Goal: Information Seeking & Learning: Learn about a topic

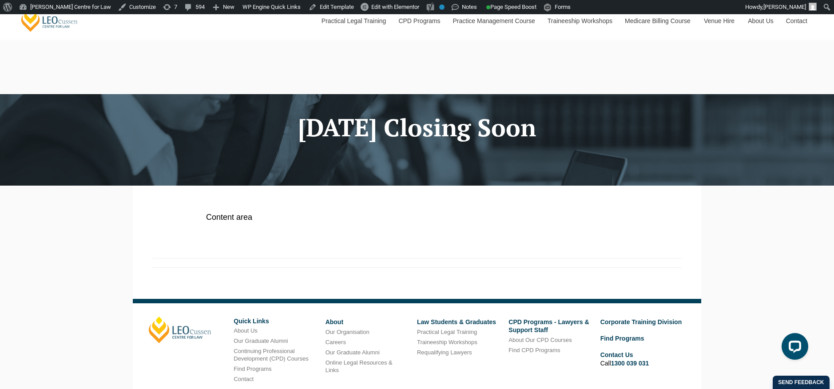
scroll to position [101, 0]
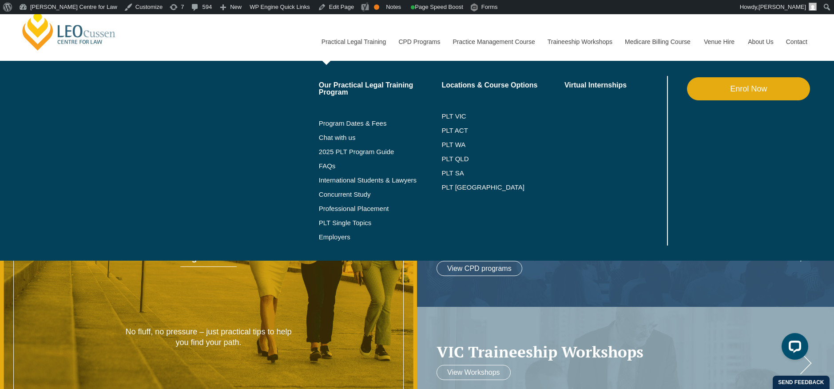
click at [334, 127] on li "Program Dates & Fees" at bounding box center [380, 123] width 123 height 14
click at [334, 125] on link "Program Dates & Fees" at bounding box center [380, 123] width 123 height 7
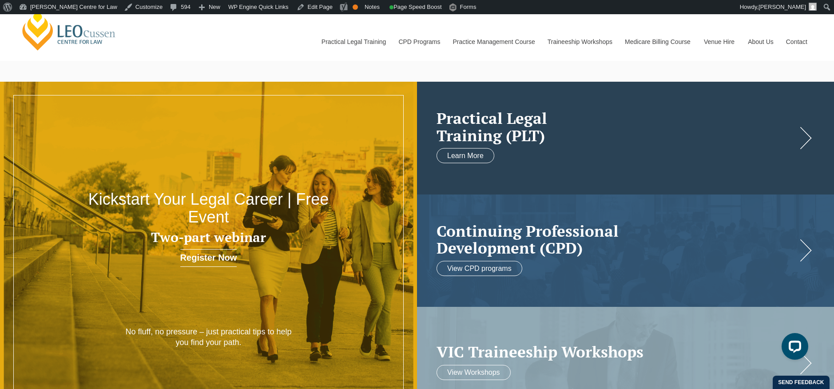
click at [486, 114] on h2 "Practical Legal Training (PLT)" at bounding box center [616, 127] width 360 height 34
